Goal: Navigation & Orientation: Find specific page/section

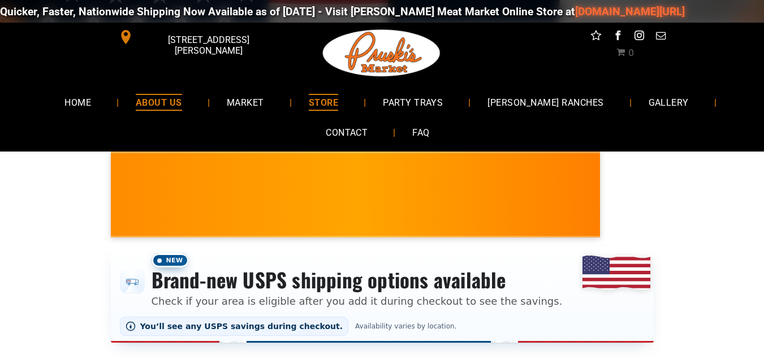
click at [161, 103] on span "ABOUT US" at bounding box center [159, 102] width 46 height 16
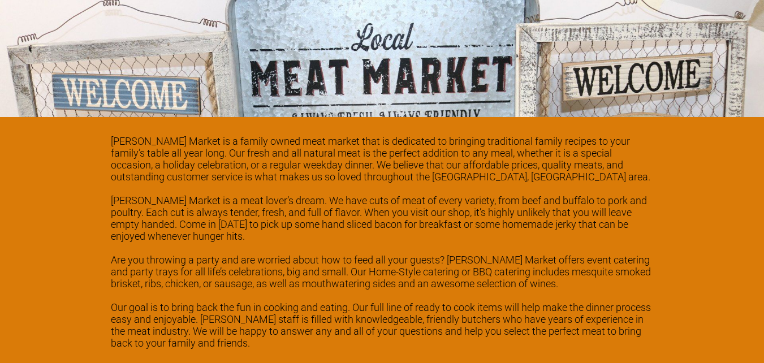
scroll to position [1641, 0]
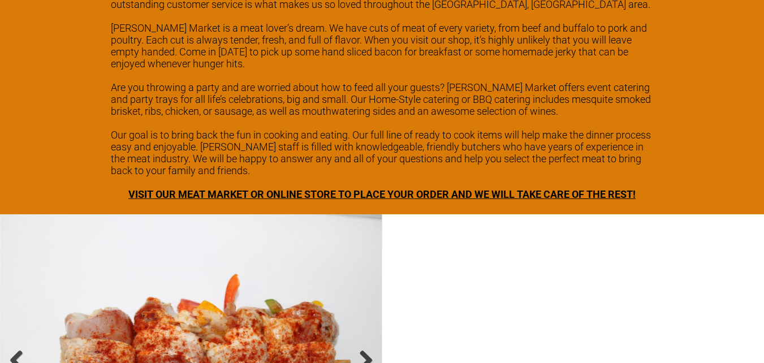
click at [274, 188] on span "VISIT OUR MEAT MARKET OR ONLINE STORE TO PLACE YOUR ORDER AND WE WILL TAKE CARE…" at bounding box center [381, 194] width 507 height 12
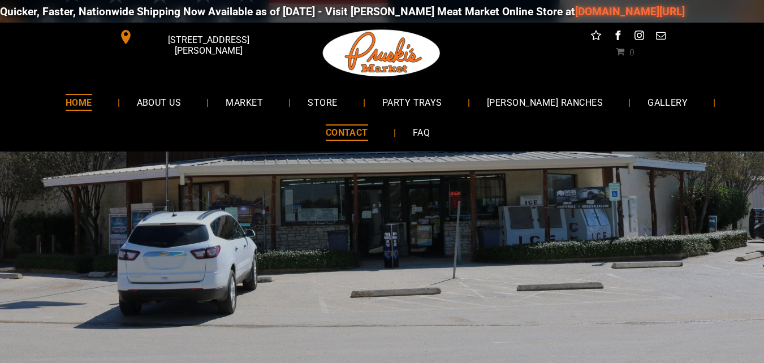
click at [82, 106] on link "HOME" at bounding box center [79, 102] width 61 height 30
